Goal: Information Seeking & Learning: Learn about a topic

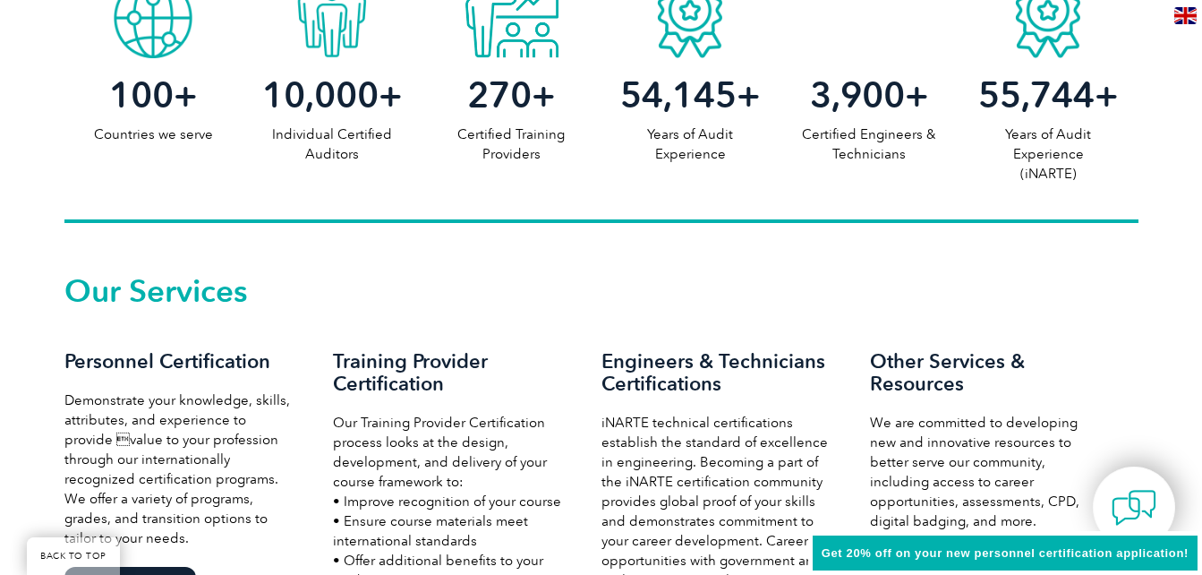
scroll to position [1031, 0]
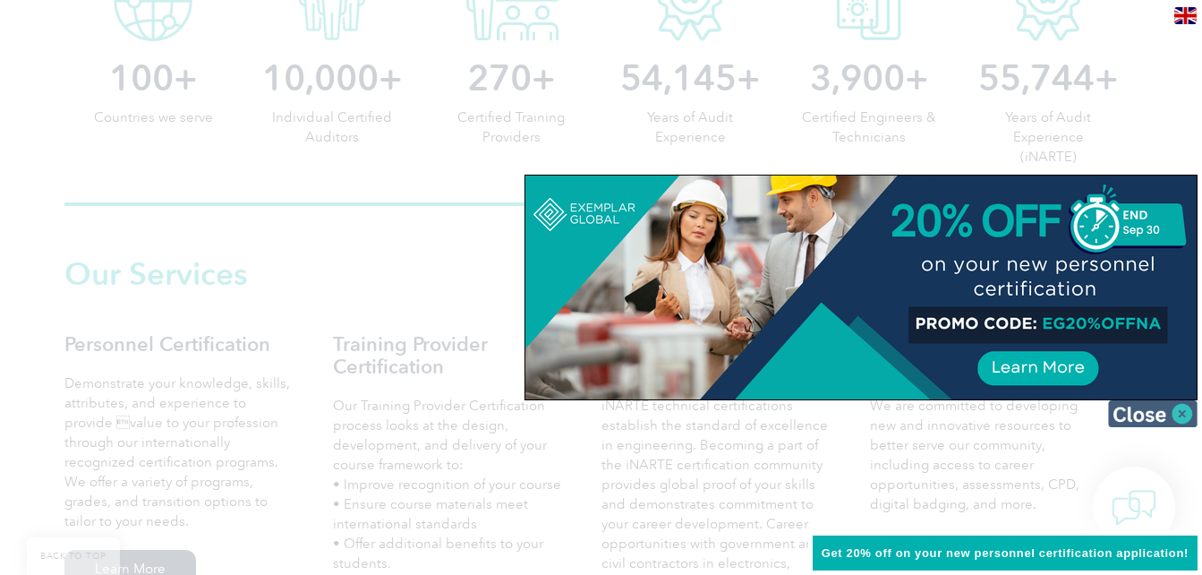
click at [1137, 411] on img at bounding box center [1153, 413] width 90 height 27
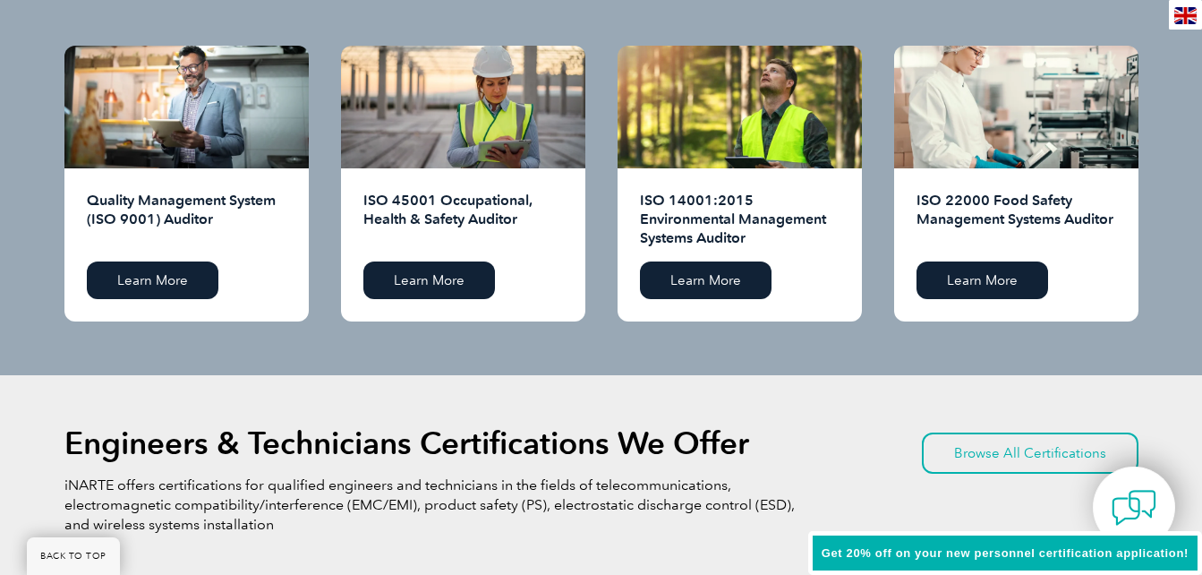
scroll to position [1930, 0]
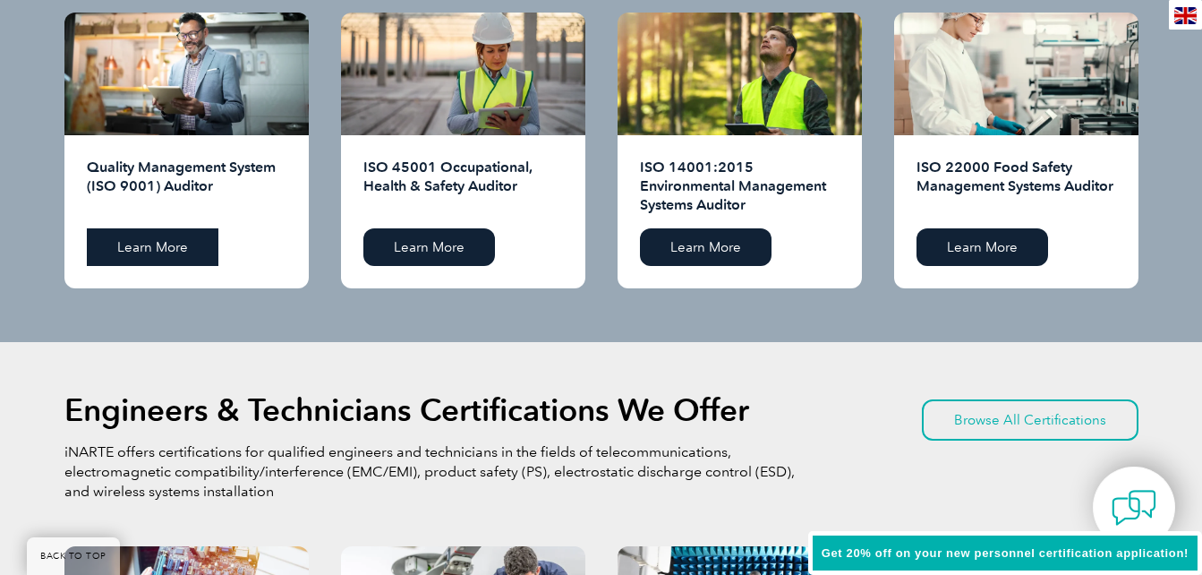
click at [148, 252] on link "Learn More" at bounding box center [153, 247] width 132 height 38
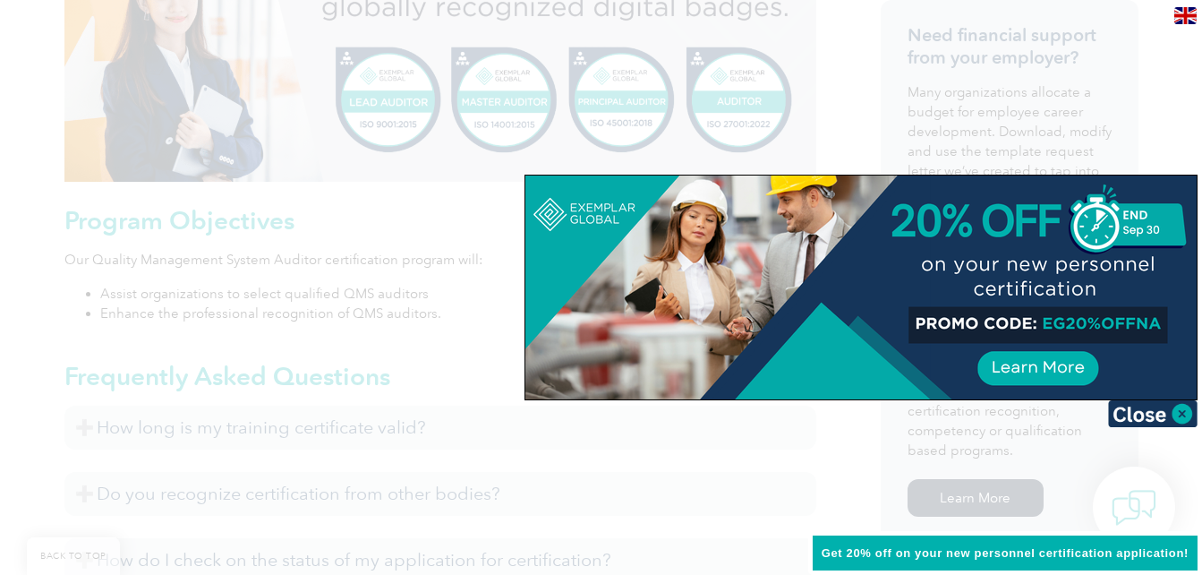
scroll to position [814, 0]
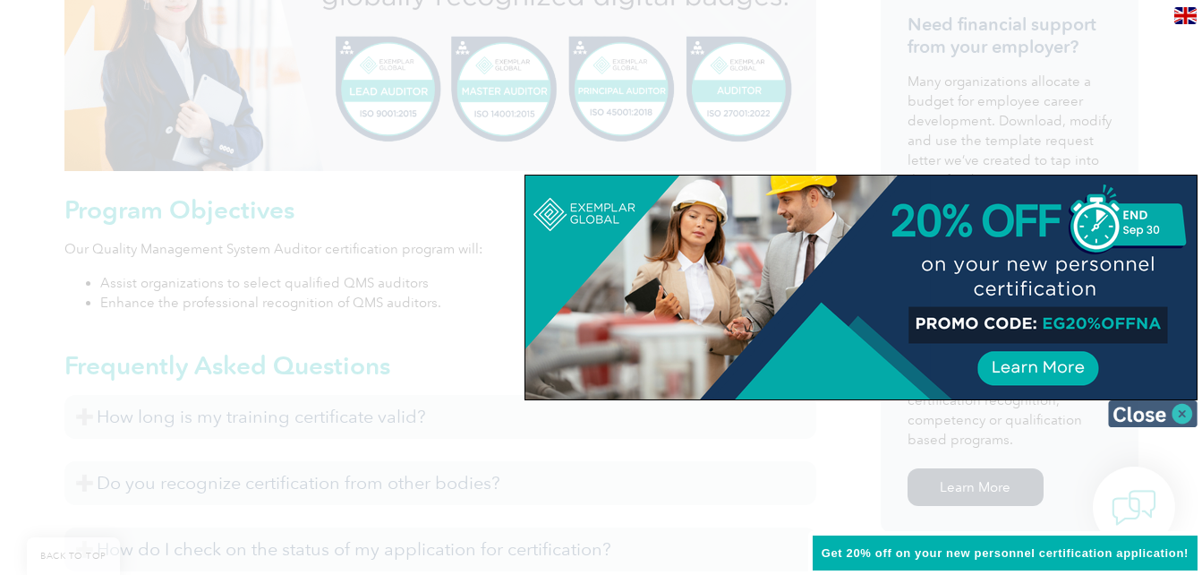
click at [1151, 402] on img at bounding box center [1153, 413] width 90 height 27
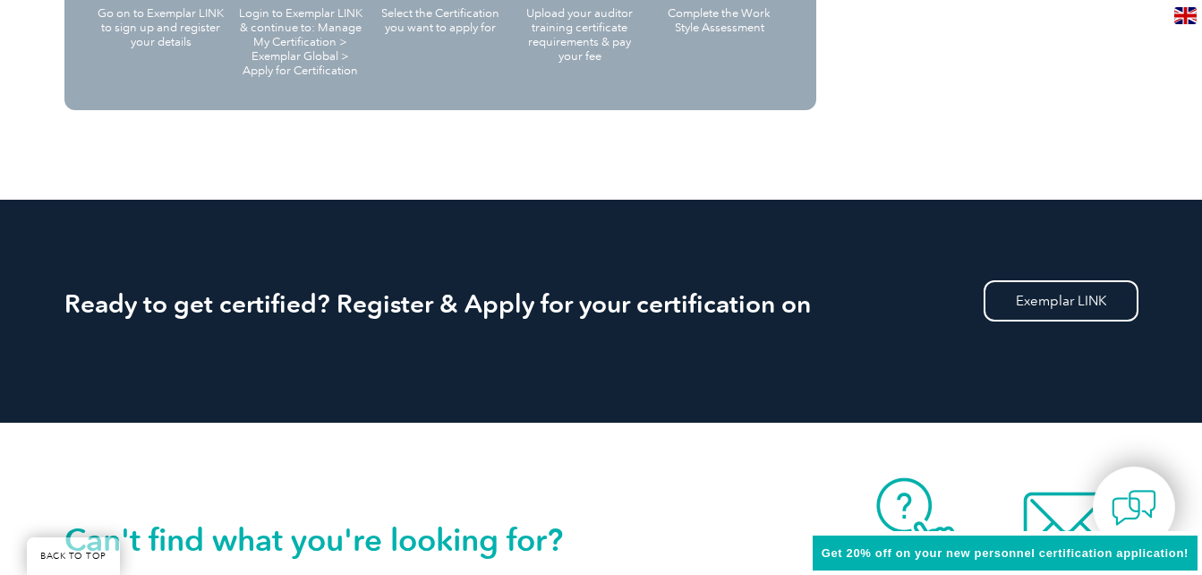
scroll to position [2098, 0]
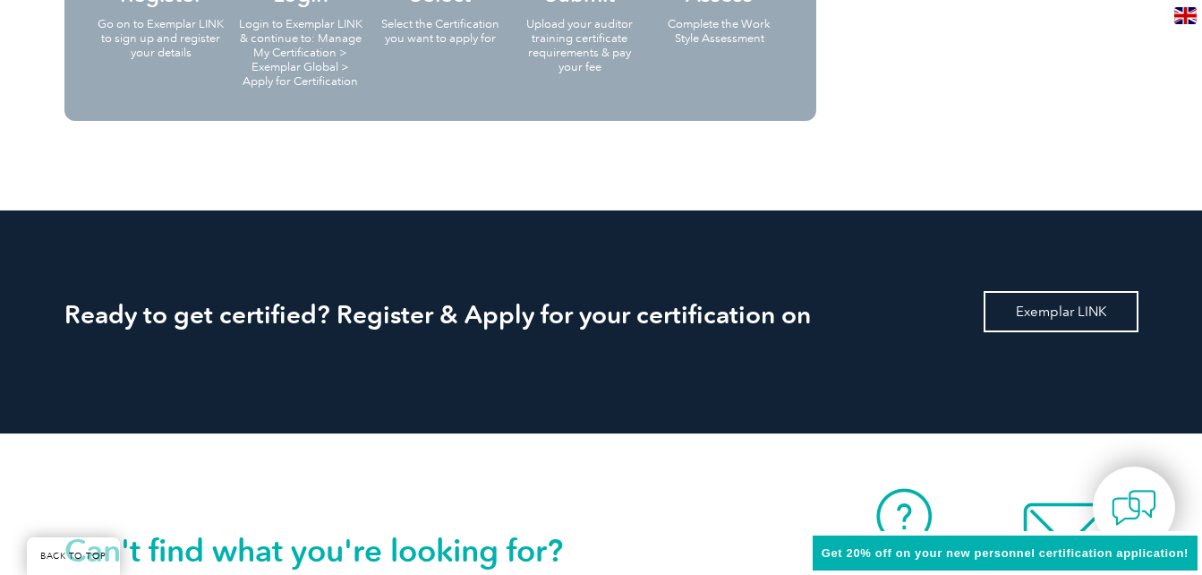
click at [1078, 315] on link "Exemplar LINK" at bounding box center [1061, 311] width 155 height 41
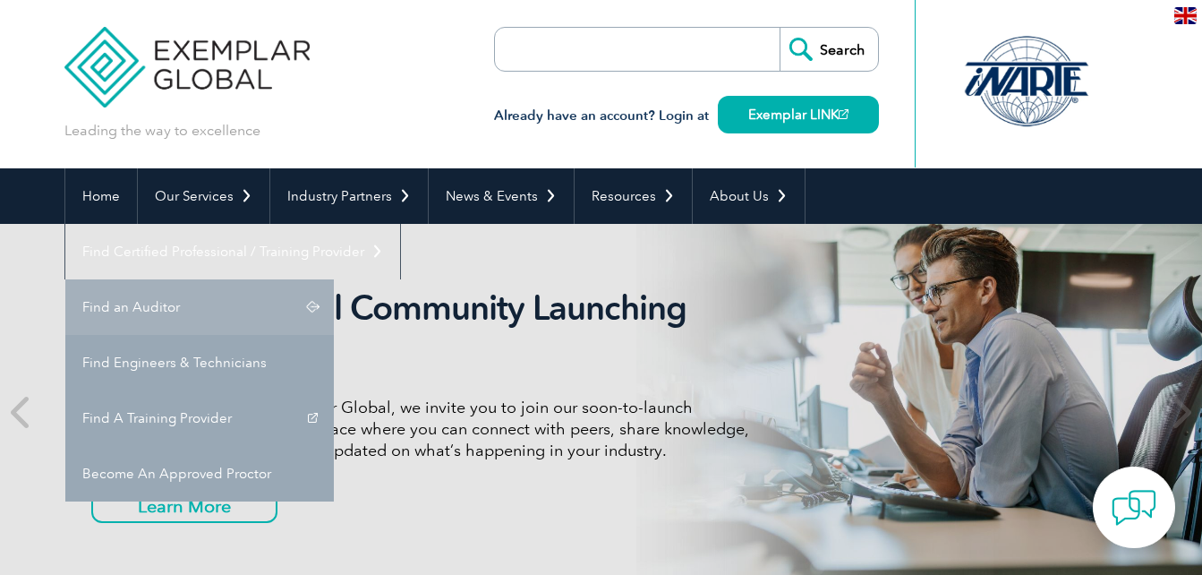
click at [334, 279] on link "Find an Auditor" at bounding box center [199, 307] width 269 height 56
